Goal: Information Seeking & Learning: Learn about a topic

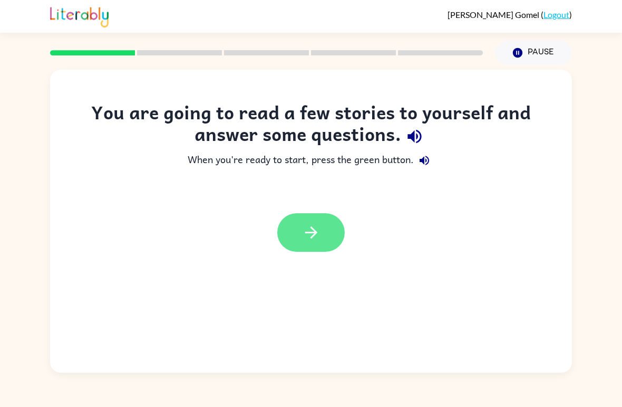
click at [311, 222] on button "button" at bounding box center [311, 232] width 68 height 39
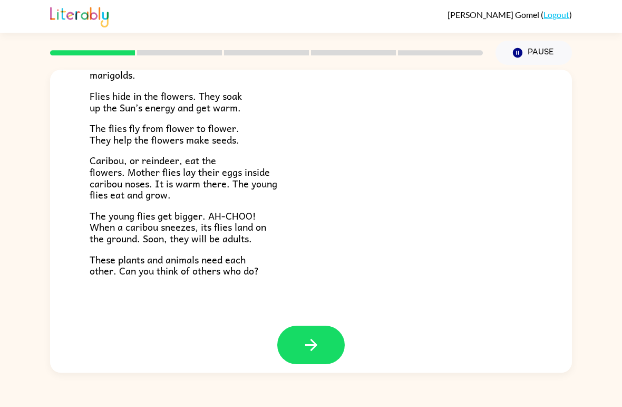
scroll to position [208, 0]
click at [292, 340] on button "button" at bounding box center [311, 345] width 68 height 39
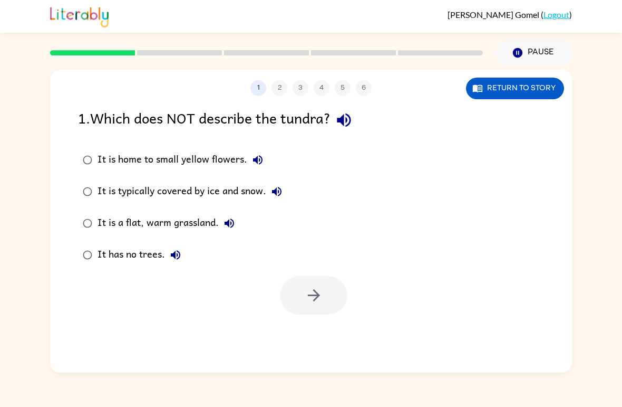
scroll to position [0, 0]
click at [208, 230] on div "It is a flat, warm grassland." at bounding box center [169, 223] width 142 height 21
click at [210, 221] on div "It is a flat, warm grassland." at bounding box center [169, 223] width 142 height 21
click at [314, 299] on icon "button" at bounding box center [314, 295] width 18 height 18
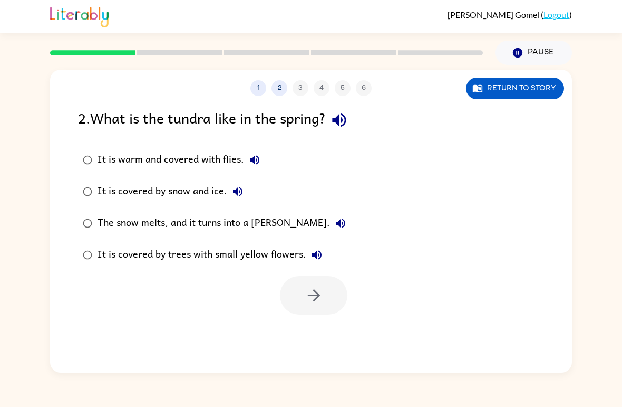
click at [273, 222] on div "The snow melts, and it turns into a [PERSON_NAME]." at bounding box center [225, 223] width 254 height 21
click at [303, 299] on button "button" at bounding box center [314, 295] width 68 height 39
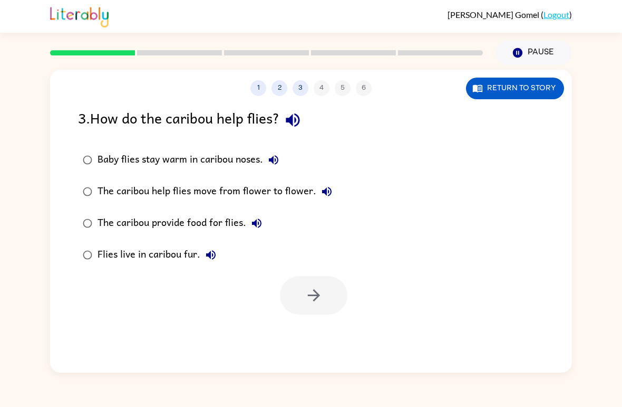
click at [237, 237] on label "The caribou provide food for flies." at bounding box center [207, 223] width 271 height 32
click at [336, 277] on button "button" at bounding box center [314, 295] width 68 height 39
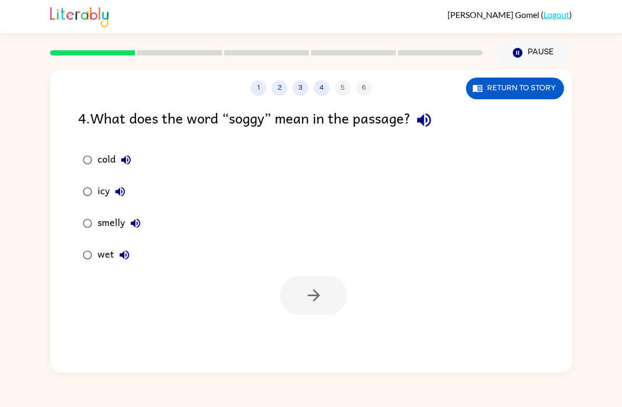
click at [122, 257] on icon "button" at bounding box center [124, 254] width 13 height 13
click at [108, 253] on div "wet" at bounding box center [116, 254] width 37 height 21
click at [307, 312] on button "button" at bounding box center [314, 295] width 68 height 39
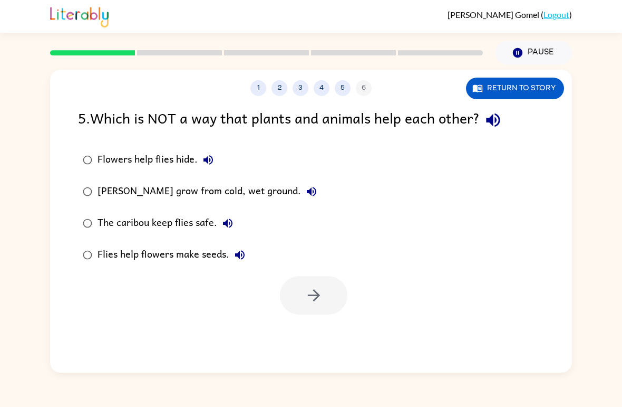
click at [205, 161] on icon "button" at bounding box center [208, 159] width 9 height 9
click at [201, 152] on button "Flowers help flies hide." at bounding box center [208, 159] width 21 height 21
click at [334, 287] on button "button" at bounding box center [314, 295] width 68 height 39
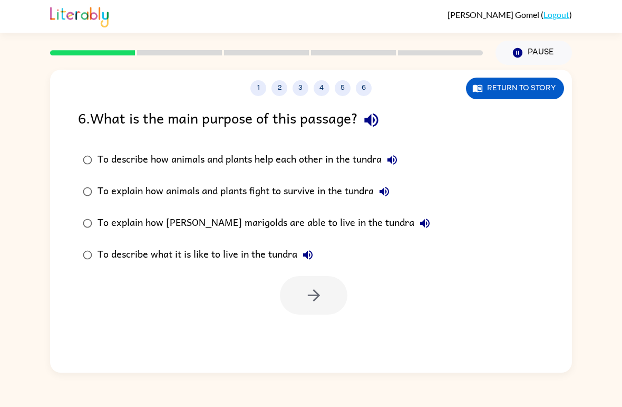
click at [276, 167] on div "To describe how animals and plants help each other in the tundra" at bounding box center [250, 159] width 305 height 21
click at [311, 293] on icon "button" at bounding box center [314, 295] width 18 height 18
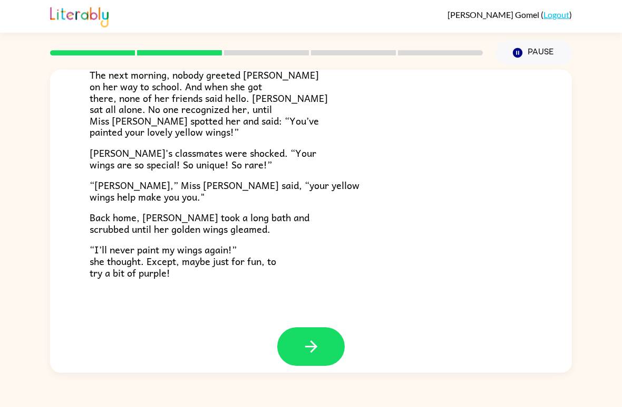
scroll to position [284, 0]
click at [303, 338] on icon "button" at bounding box center [311, 347] width 18 height 18
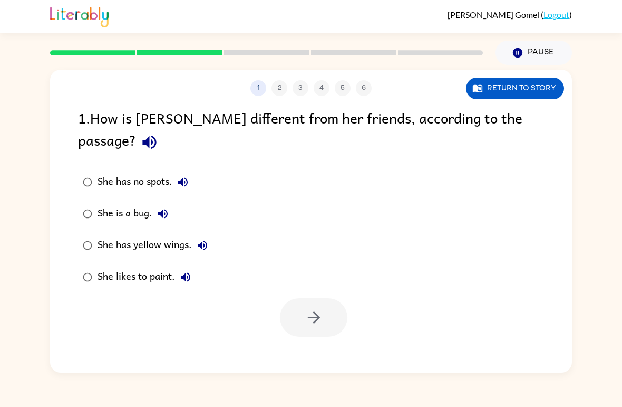
scroll to position [0, 0]
click at [191, 229] on label "She has yellow wings." at bounding box center [145, 245] width 146 height 32
click at [314, 311] on icon "button" at bounding box center [314, 317] width 12 height 12
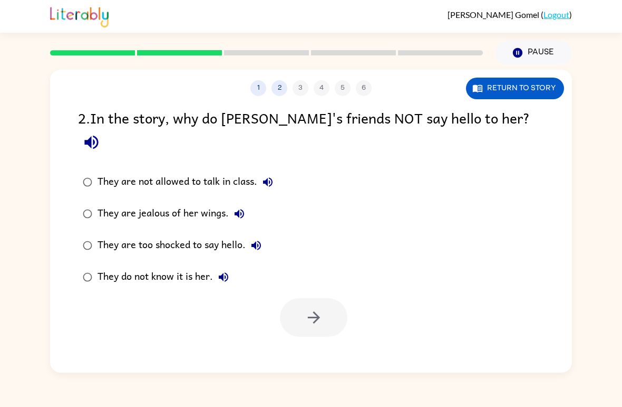
click at [170, 266] on div "They do not know it is her." at bounding box center [166, 276] width 137 height 21
click at [321, 314] on button "button" at bounding box center [314, 317] width 68 height 39
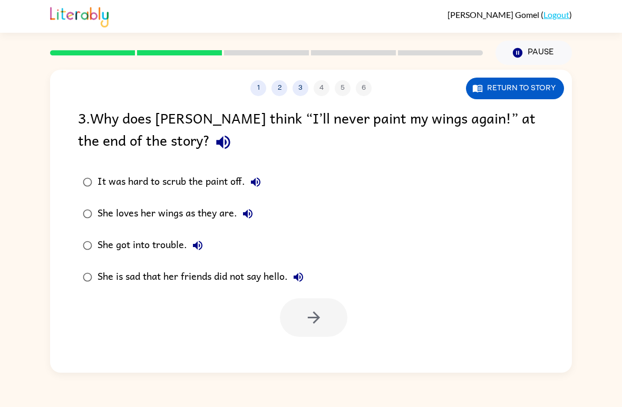
click at [241, 213] on button "She loves her wings as they are." at bounding box center [247, 213] width 21 height 21
click at [308, 311] on icon "button" at bounding box center [314, 317] width 18 height 18
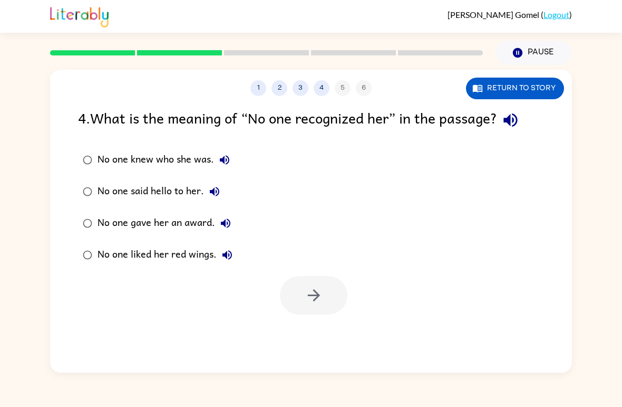
click at [141, 162] on div "No one knew who she was." at bounding box center [167, 159] width 138 height 21
click at [104, 170] on div "No one knew who she was." at bounding box center [167, 159] width 138 height 21
click at [304, 299] on button "button" at bounding box center [314, 295] width 68 height 39
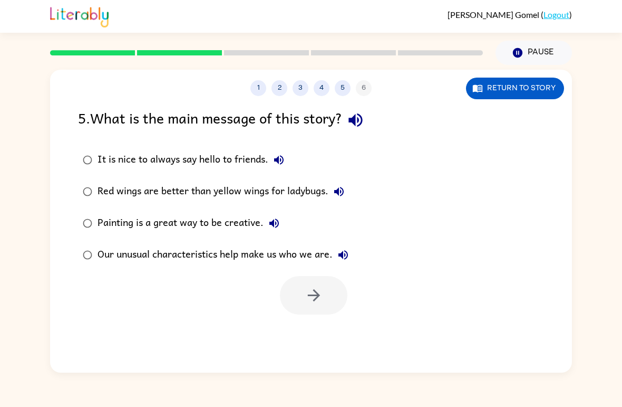
click at [265, 247] on div "Our unusual characteristics help make us who we are." at bounding box center [226, 254] width 256 height 21
click at [317, 289] on icon "button" at bounding box center [314, 295] width 18 height 18
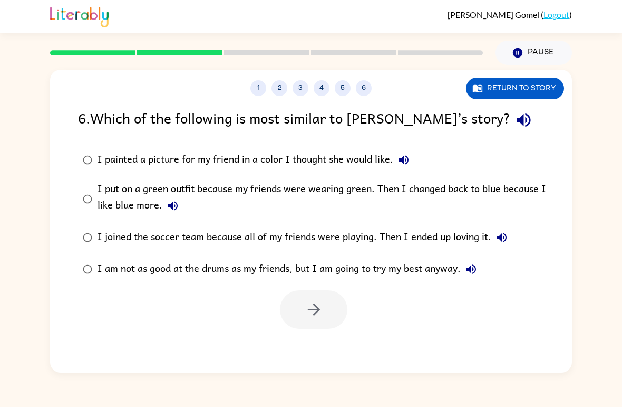
click at [243, 178] on label "I put on a green outfit because my friends were wearing green. Then I changed b…" at bounding box center [318, 199] width 492 height 46
click at [313, 312] on icon "button" at bounding box center [314, 309] width 18 height 18
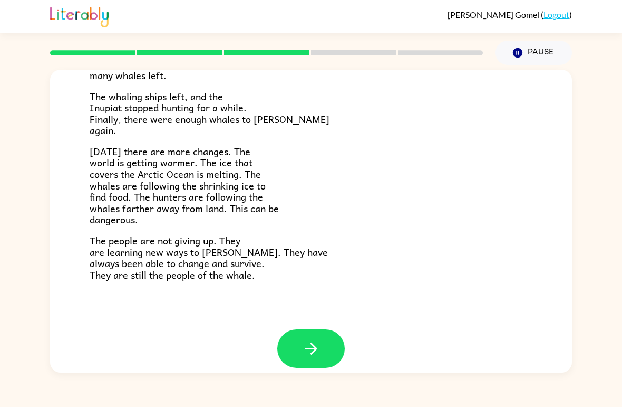
scroll to position [342, 0]
click at [305, 343] on icon "button" at bounding box center [311, 349] width 18 height 18
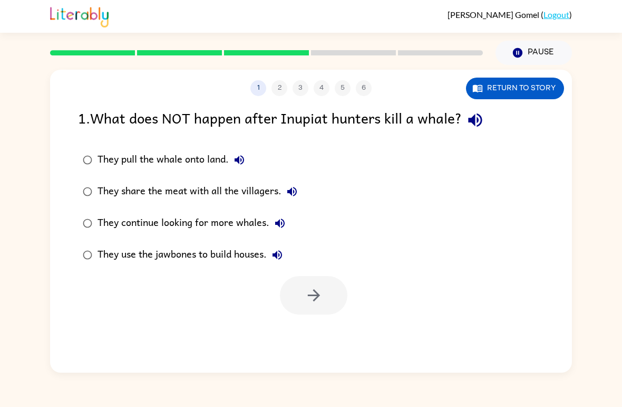
scroll to position [0, 0]
click at [214, 228] on div "They continue looking for more whales." at bounding box center [194, 223] width 193 height 21
click at [324, 314] on button "button" at bounding box center [314, 295] width 68 height 39
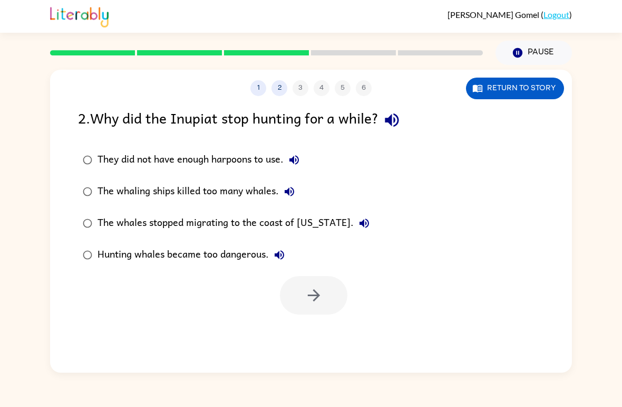
click at [257, 190] on div "The whaling ships killed too many whales." at bounding box center [199, 191] width 203 height 21
click at [307, 299] on icon "button" at bounding box center [314, 295] width 18 height 18
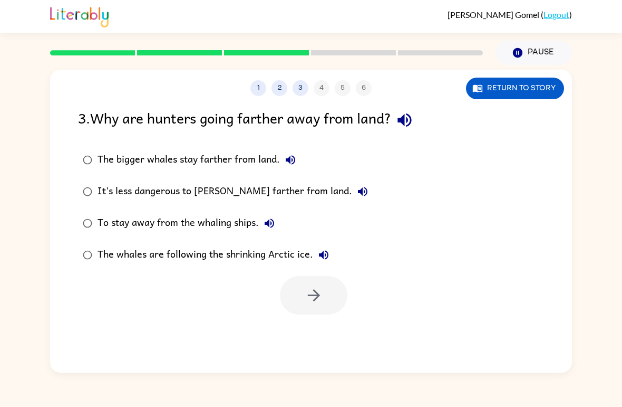
click at [158, 255] on div "The whales are following the shrinking Arctic ice." at bounding box center [216, 254] width 237 height 21
click at [298, 279] on button "button" at bounding box center [314, 295] width 68 height 39
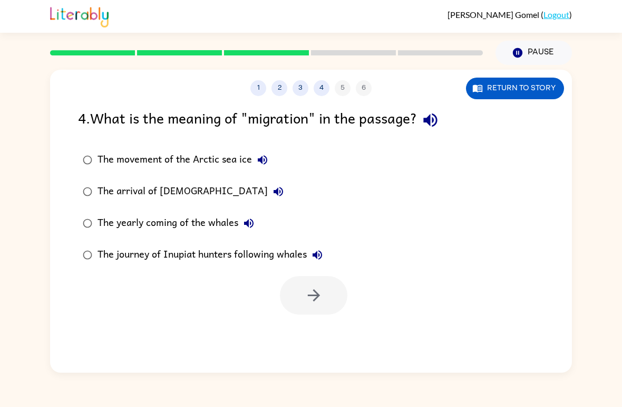
click at [193, 149] on label "The movement of the Arctic sea ice" at bounding box center [202, 160] width 261 height 32
click at [303, 301] on button "button" at bounding box center [314, 295] width 68 height 39
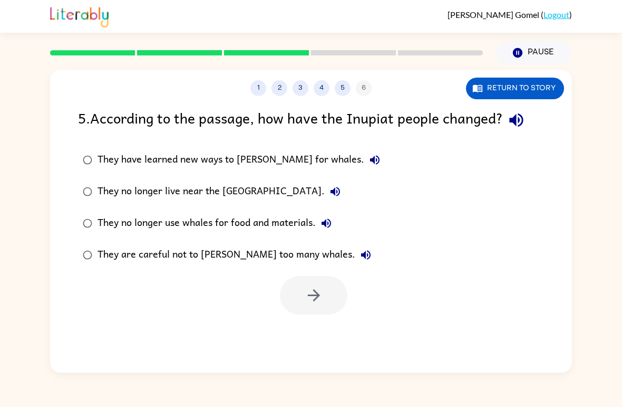
click at [169, 252] on div "They are careful not to [PERSON_NAME] too many whales." at bounding box center [237, 254] width 279 height 21
click at [200, 183] on div "They no longer live near the [GEOGRAPHIC_DATA]." at bounding box center [222, 191] width 248 height 21
click at [187, 252] on div "They are careful not to [PERSON_NAME] too many whales." at bounding box center [237, 254] width 279 height 21
click at [310, 302] on icon "button" at bounding box center [314, 295] width 18 height 18
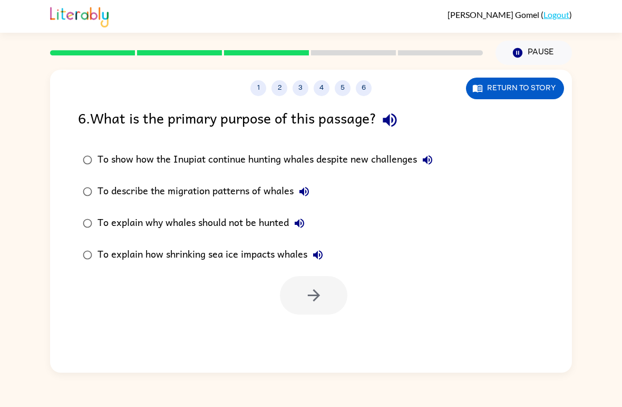
click at [287, 195] on div "To describe the migration patterns of whales" at bounding box center [206, 191] width 217 height 21
click at [323, 171] on label "To show how the Inupiat continue hunting whales despite new challenges" at bounding box center [257, 160] width 371 height 32
click at [359, 166] on div "To show how the Inupiat continue hunting whales despite new challenges" at bounding box center [268, 159] width 341 height 21
click at [321, 283] on button "button" at bounding box center [314, 295] width 68 height 39
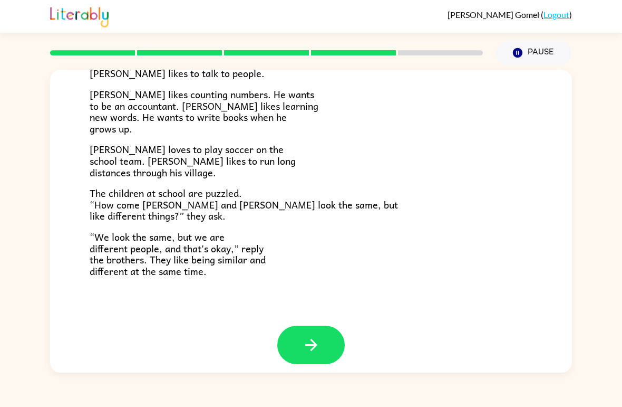
scroll to position [219, 0]
click at [288, 329] on button "button" at bounding box center [311, 345] width 68 height 39
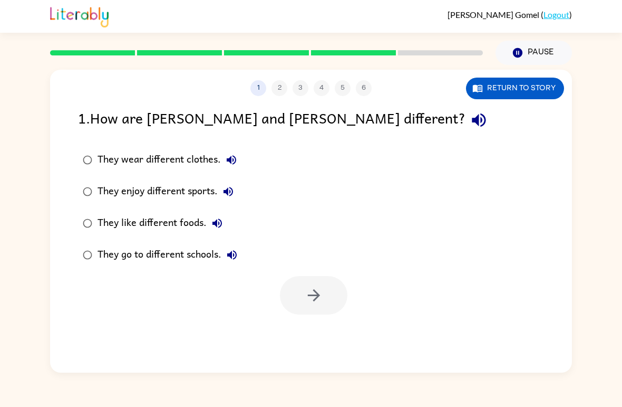
click at [200, 185] on div "They enjoy different sports." at bounding box center [168, 191] width 141 height 21
click at [304, 286] on button "button" at bounding box center [314, 295] width 68 height 39
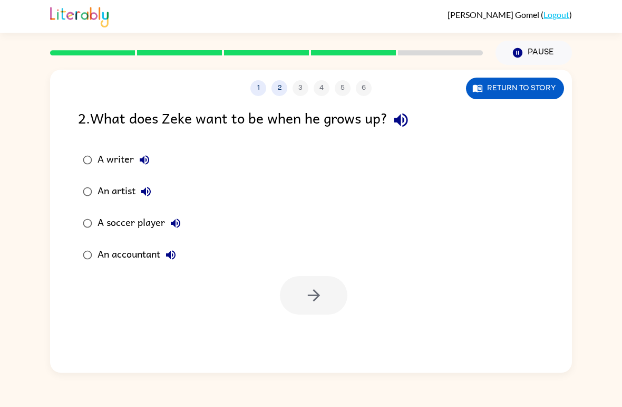
click at [141, 161] on icon "button" at bounding box center [144, 159] width 9 height 9
click at [299, 324] on div "1 2 3 4 5 6 Return to story 2 . What does Zeke want to be when he grows up? A w…" at bounding box center [311, 221] width 522 height 303
click at [306, 296] on icon "button" at bounding box center [314, 295] width 18 height 18
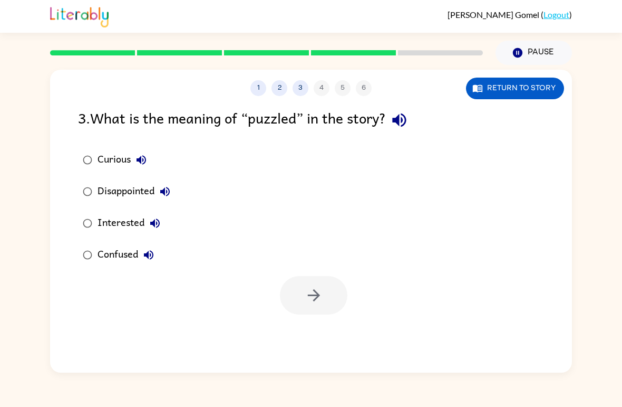
click at [122, 259] on div "Confused" at bounding box center [129, 254] width 62 height 21
click at [305, 292] on icon "button" at bounding box center [314, 295] width 18 height 18
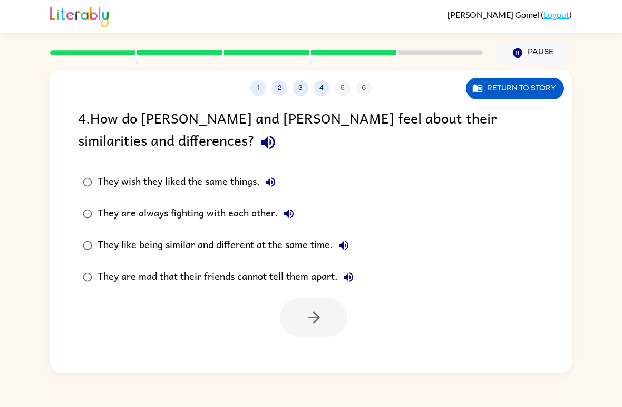
click at [169, 238] on div "They like being similar and different at the same time." at bounding box center [226, 245] width 257 height 21
click at [312, 315] on icon "button" at bounding box center [314, 317] width 18 height 18
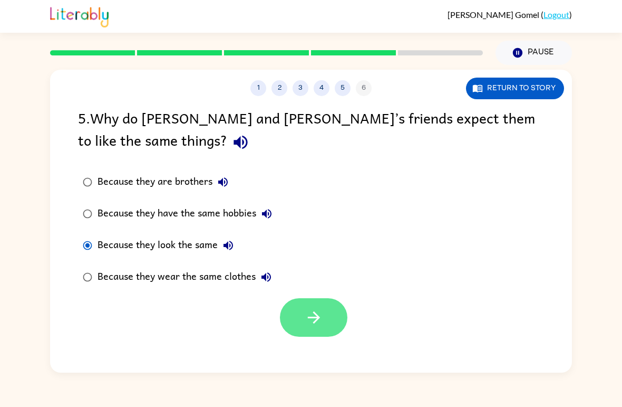
click at [323, 313] on icon "button" at bounding box center [314, 317] width 18 height 18
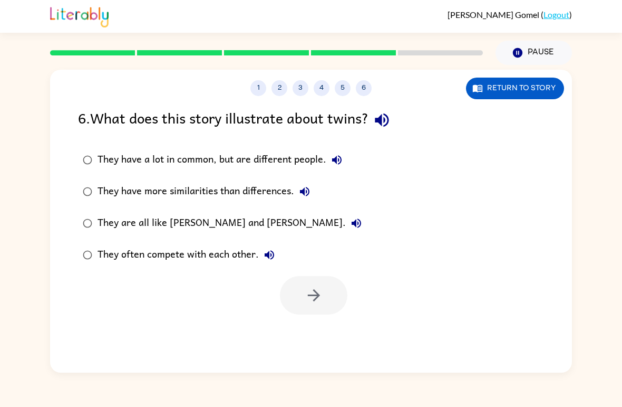
click at [280, 160] on div "They have a lot in common, but are different people." at bounding box center [223, 159] width 250 height 21
click at [311, 298] on icon "button" at bounding box center [314, 295] width 18 height 18
